Goal: Information Seeking & Learning: Learn about a topic

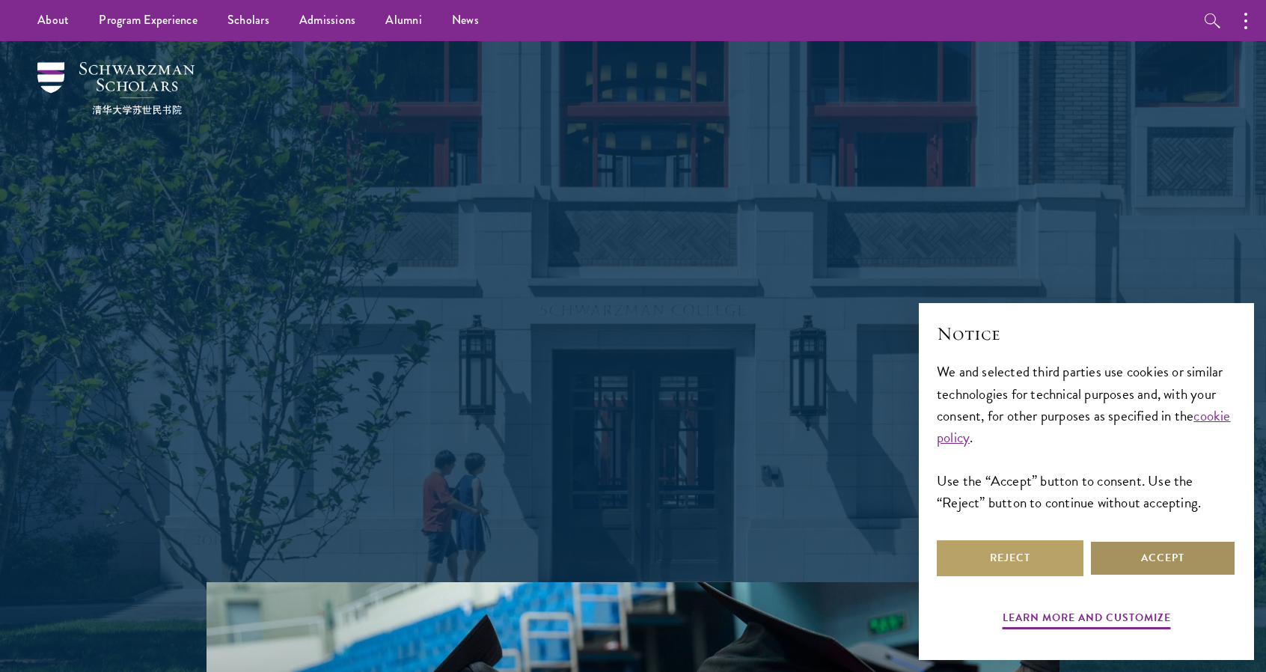
click at [1152, 557] on button "Accept" at bounding box center [1162, 558] width 147 height 36
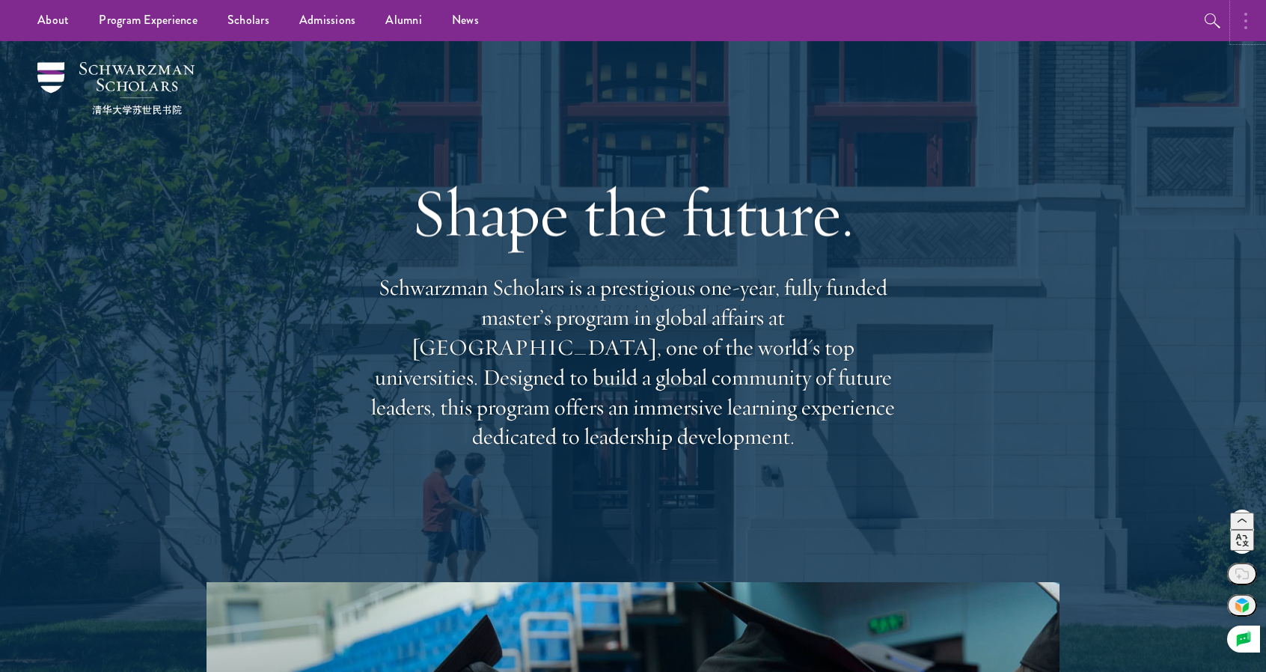
click at [1245, 23] on icon "button" at bounding box center [1245, 21] width 3 height 18
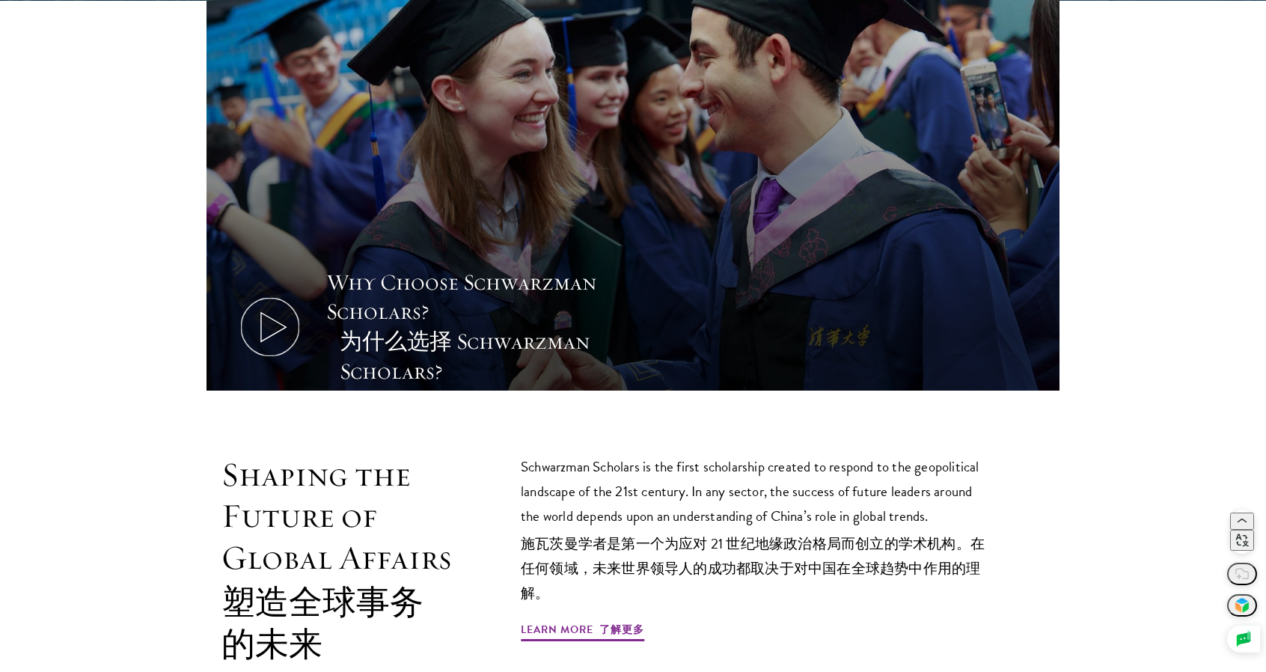
scroll to position [898, 0]
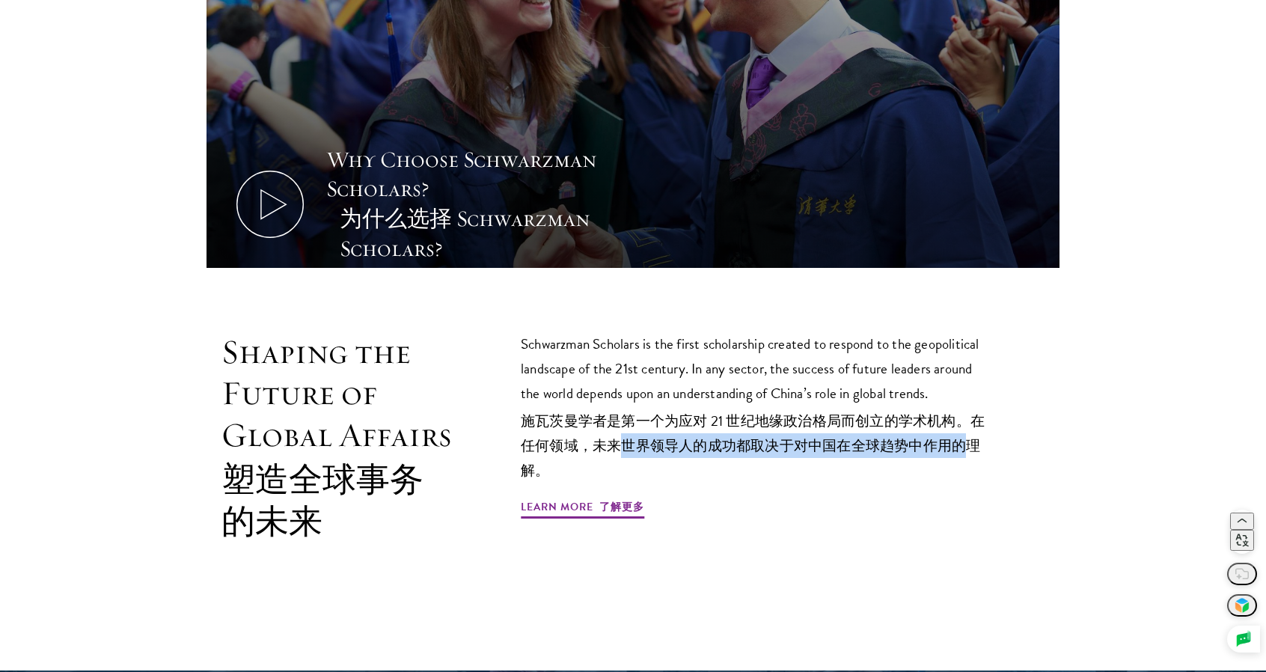
drag, startPoint x: 625, startPoint y: 417, endPoint x: 964, endPoint y: 428, distance: 338.3
click at [967, 427] on font "施瓦茨曼学者是第一个为应对 21 世纪地缘政治格局而创立的学术机构。在任何领域，未来世界领导人的成功都取决于对中国在全球趋势中作用的理解。" at bounding box center [756, 445] width 471 height 74
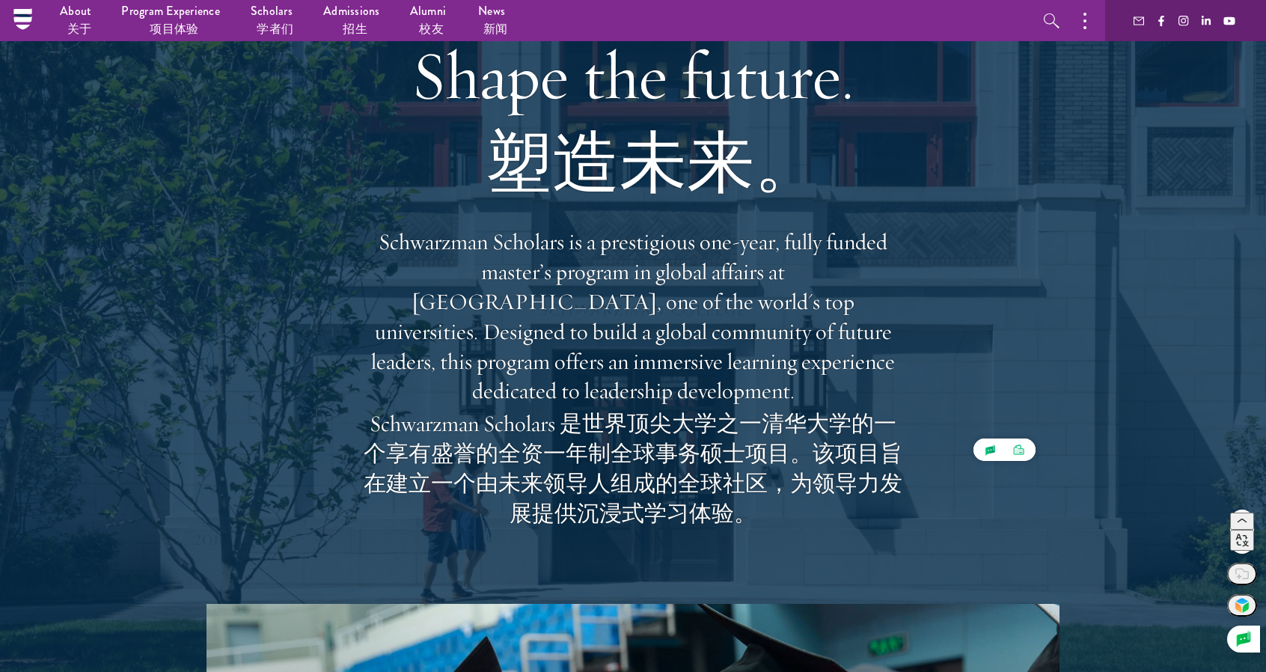
scroll to position [0, 0]
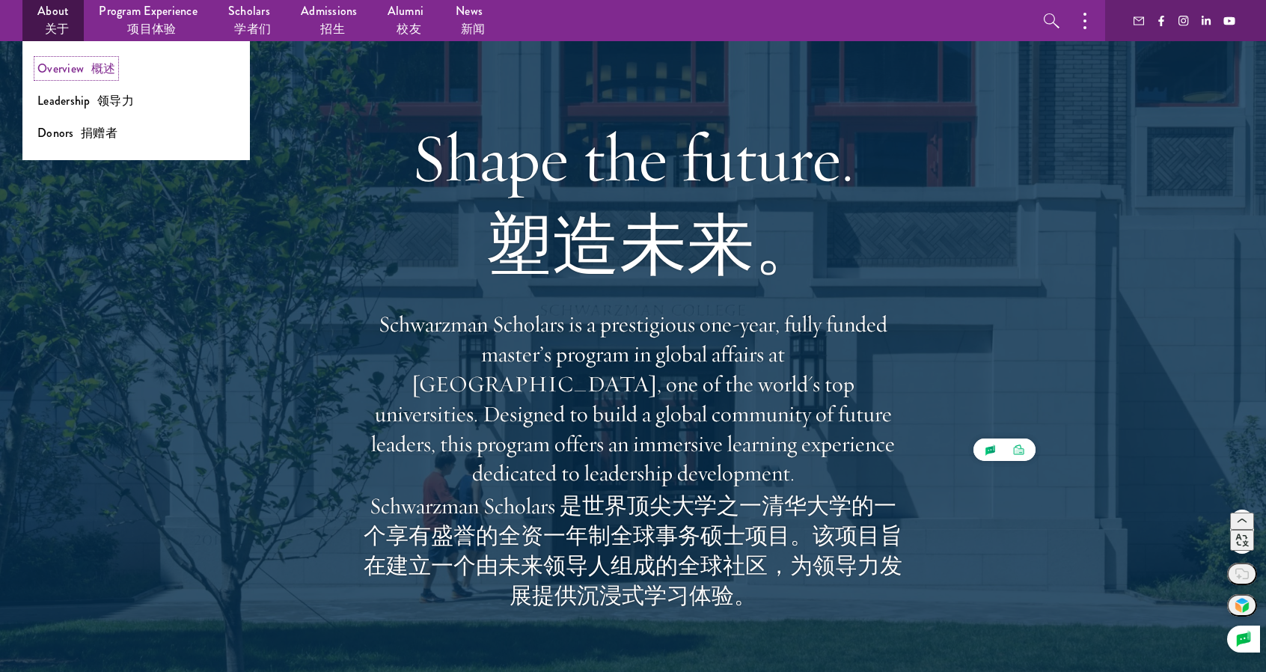
click at [80, 73] on link "Overview 概述" at bounding box center [76, 68] width 78 height 17
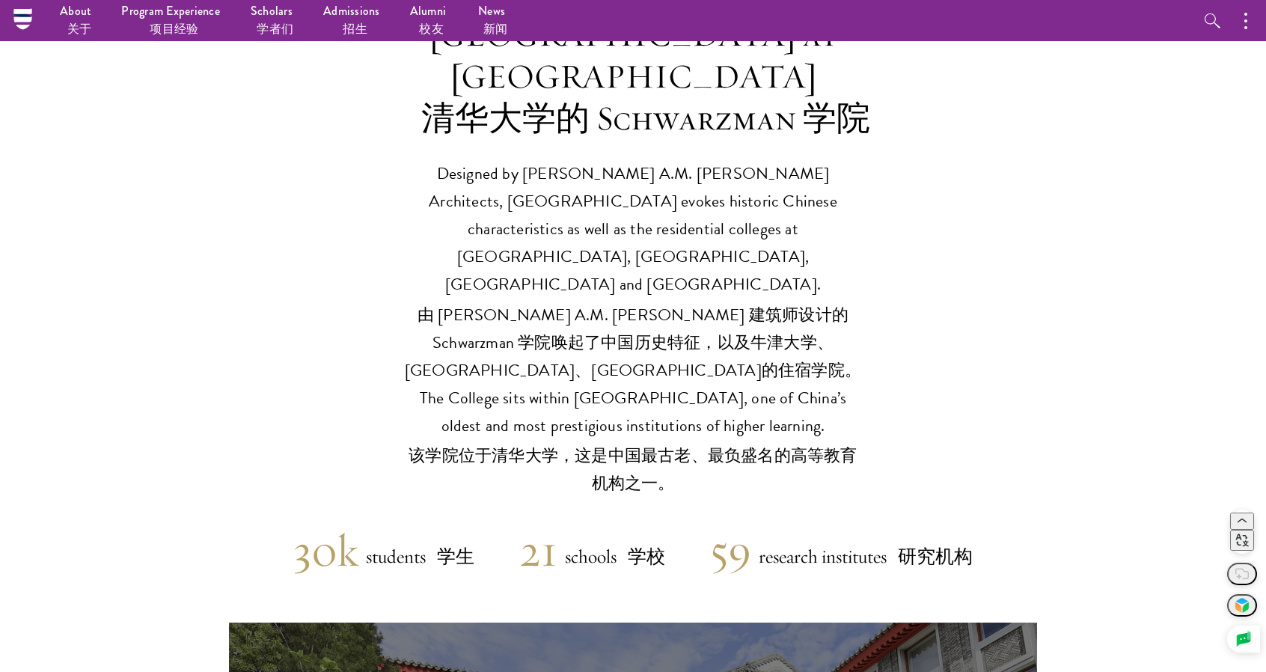
scroll to position [3773, 0]
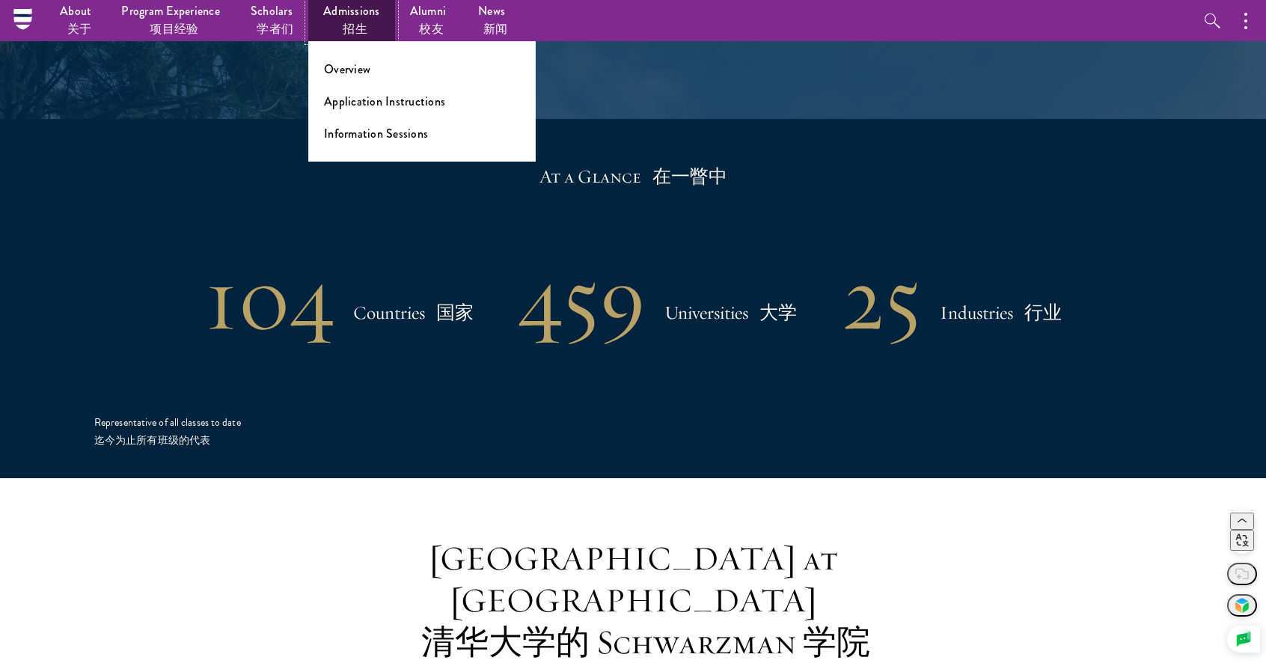
click at [356, 16] on link "Admissions 招生" at bounding box center [351, 20] width 87 height 41
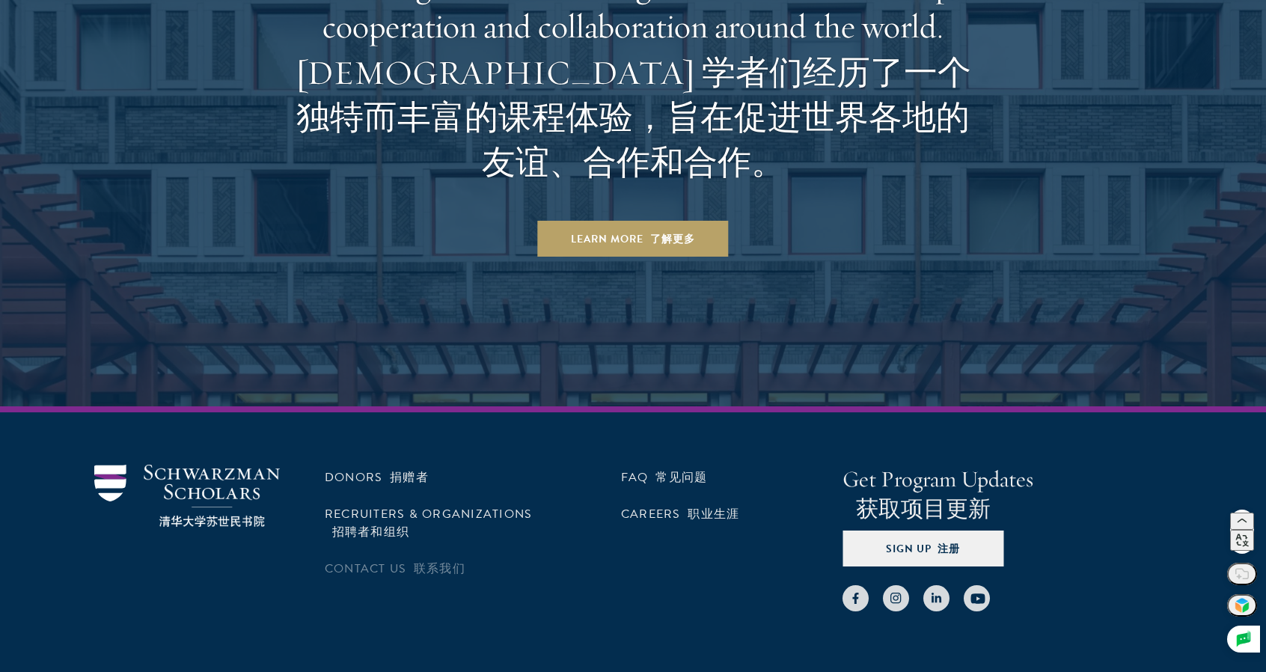
scroll to position [9321, 0]
